Goal: Transaction & Acquisition: Subscribe to service/newsletter

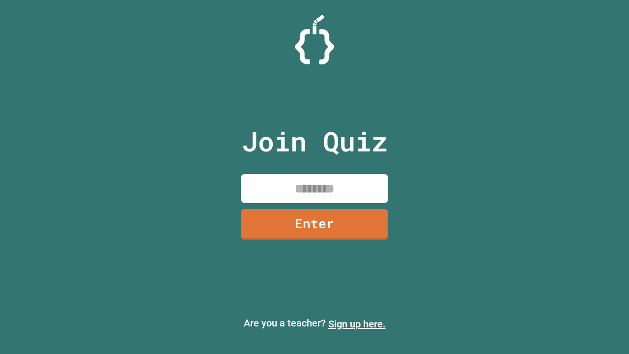
click at [357, 324] on link "Sign up here." at bounding box center [358, 324] width 58 height 12
